Goal: Obtain resource: Obtain resource

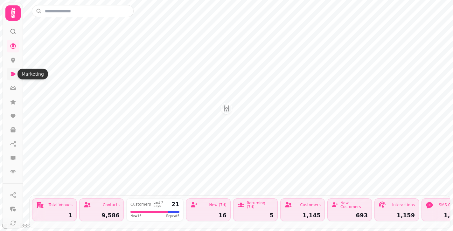
click at [14, 77] on icon at bounding box center [13, 74] width 6 height 6
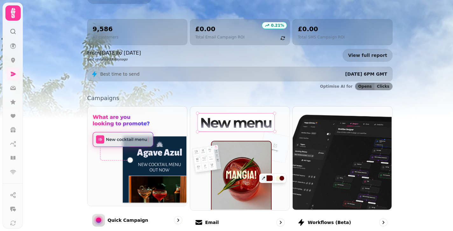
scroll to position [114, 0]
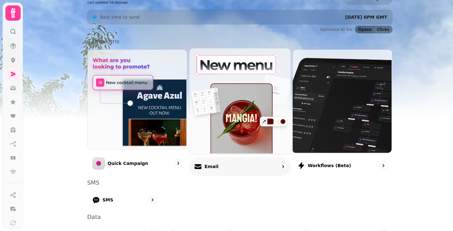
click at [210, 167] on p "Email" at bounding box center [211, 166] width 14 height 6
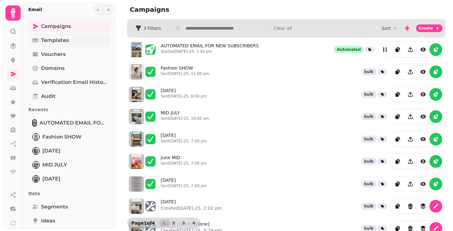
click at [54, 39] on span "Templates" at bounding box center [55, 41] width 28 height 8
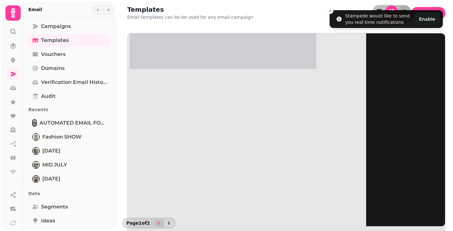
click at [178, 100] on img at bounding box center [223, 129] width 286 height 286
